Goal: Task Accomplishment & Management: Manage account settings

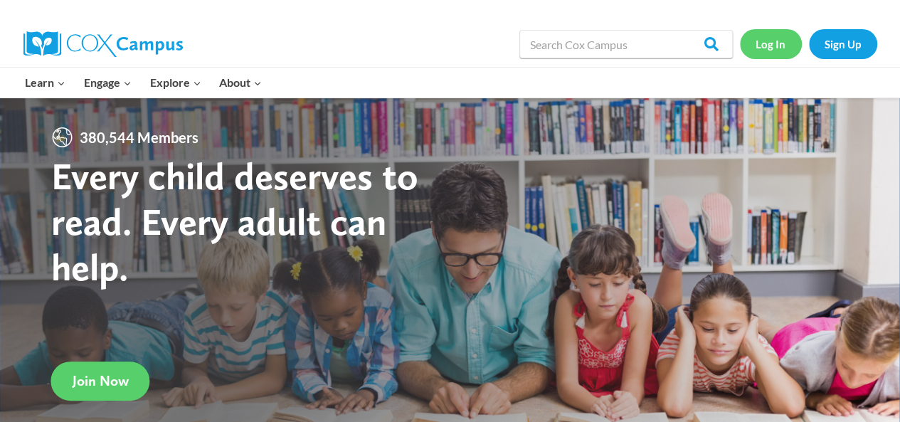
click at [763, 52] on link "Log In" at bounding box center [771, 43] width 62 height 29
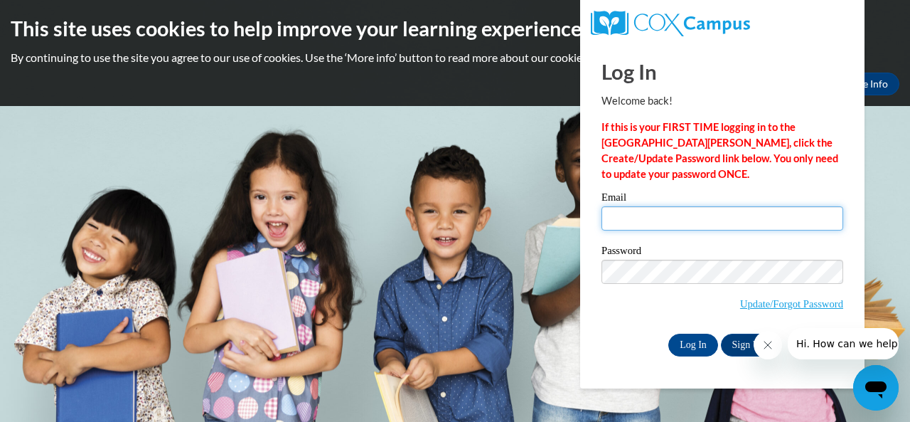
click at [640, 213] on input "Email" at bounding box center [723, 218] width 242 height 24
type input "[EMAIL_ADDRESS][PERSON_NAME][DOMAIN_NAME]"
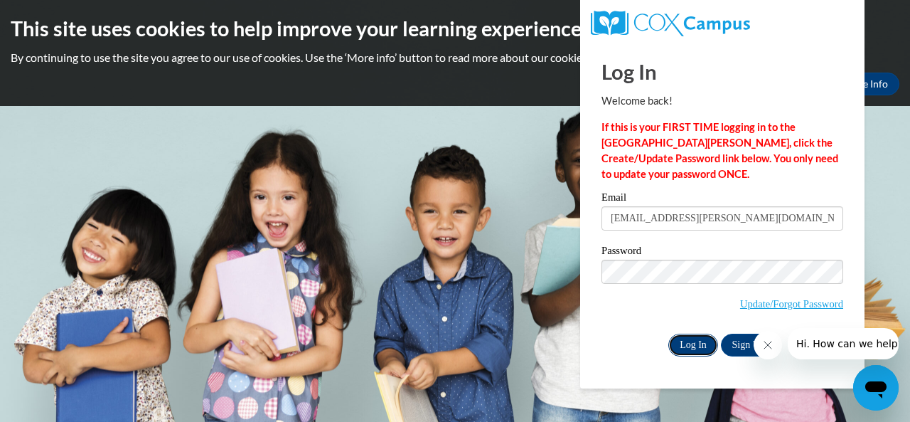
click at [695, 345] on input "Log In" at bounding box center [693, 344] width 50 height 23
click at [779, 347] on button "Close message from company" at bounding box center [767, 345] width 28 height 28
